Goal: Task Accomplishment & Management: Manage account settings

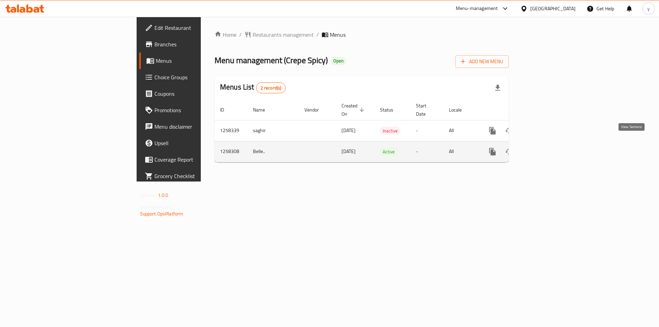
click at [546, 148] on icon "enhanced table" at bounding box center [542, 152] width 8 height 8
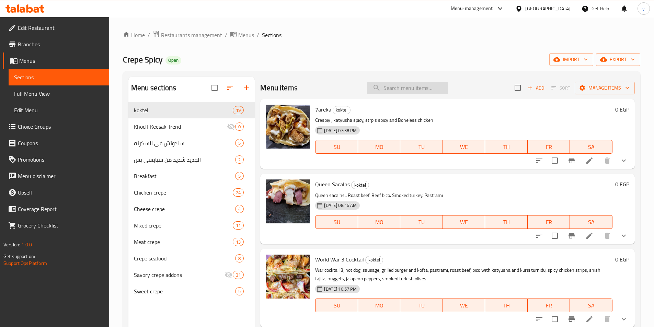
click at [416, 87] on input "search" at bounding box center [407, 88] width 81 height 12
paste input "ALmoprator"
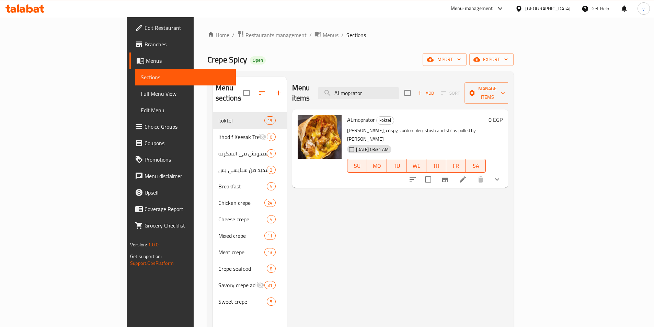
type input "ALmoprator"
click at [466, 176] on icon at bounding box center [462, 179] width 6 height 6
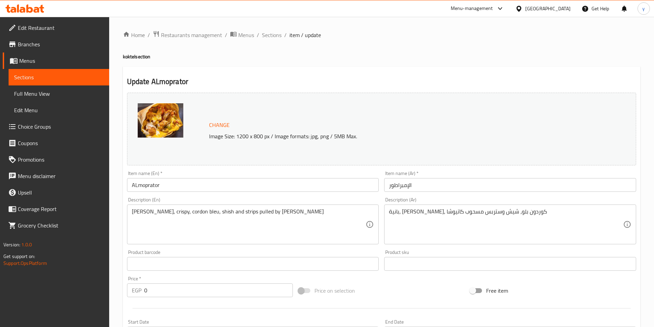
click at [352, 39] on div at bounding box center [327, 163] width 654 height 327
click at [379, 64] on div "Home / Restaurants management / Menus / Sections / item / update koktel section…" at bounding box center [381, 284] width 517 height 506
click at [274, 37] on span "Sections" at bounding box center [272, 35] width 20 height 8
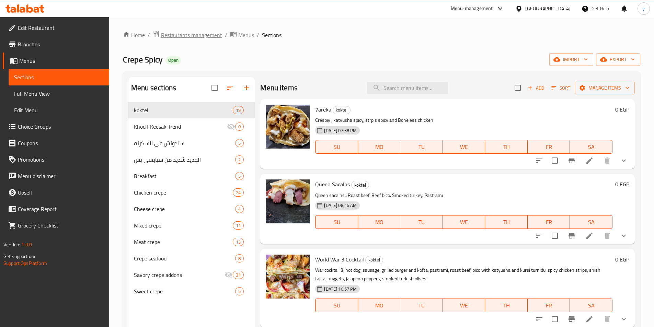
click at [188, 39] on span "Restaurants management" at bounding box center [191, 35] width 61 height 8
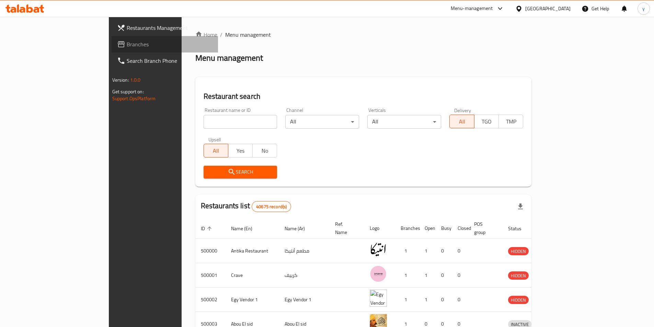
click at [127, 47] on span "Branches" at bounding box center [170, 44] width 86 height 8
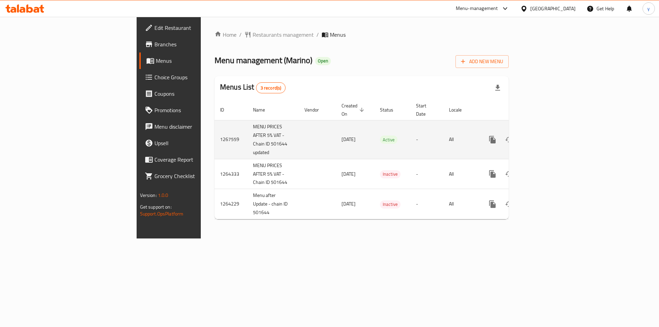
click at [546, 136] on icon "enhanced table" at bounding box center [542, 140] width 8 height 8
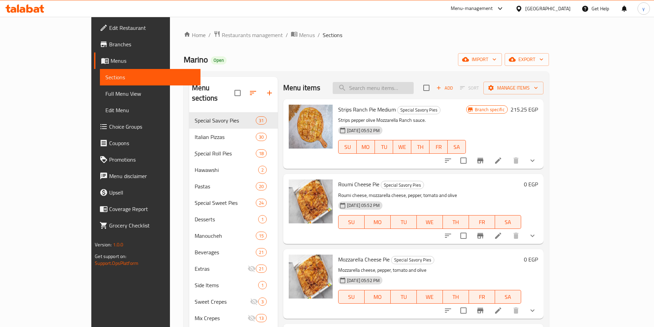
click at [393, 91] on input "search" at bounding box center [372, 88] width 81 height 12
paste input "Chicken Ranch Pizza"
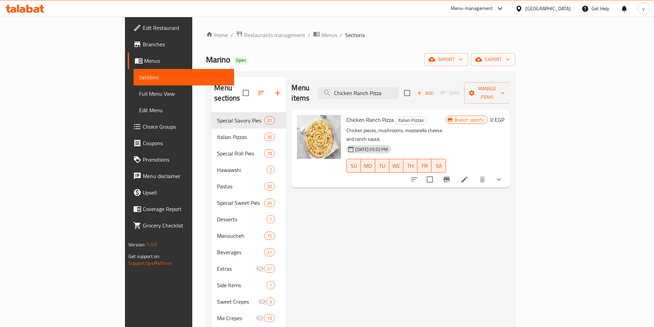
type input "Chicken Ranch Pizza"
click at [468, 175] on icon at bounding box center [464, 179] width 8 height 8
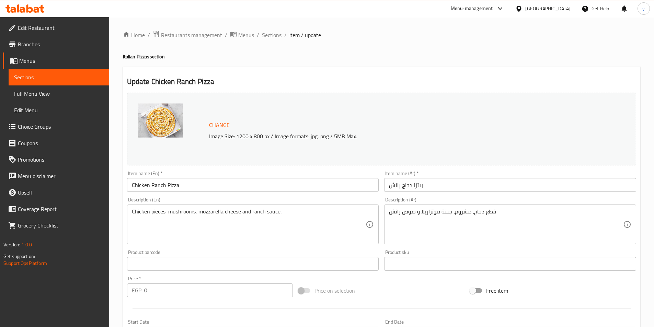
click at [178, 38] on span "Restaurants management" at bounding box center [191, 35] width 61 height 8
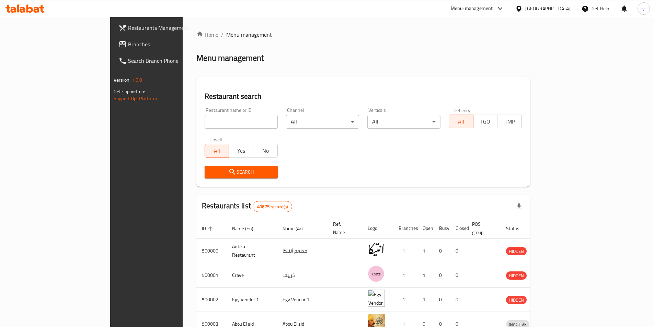
click at [128, 44] on span "Branches" at bounding box center [171, 44] width 86 height 8
